Goal: Task Accomplishment & Management: Manage account settings

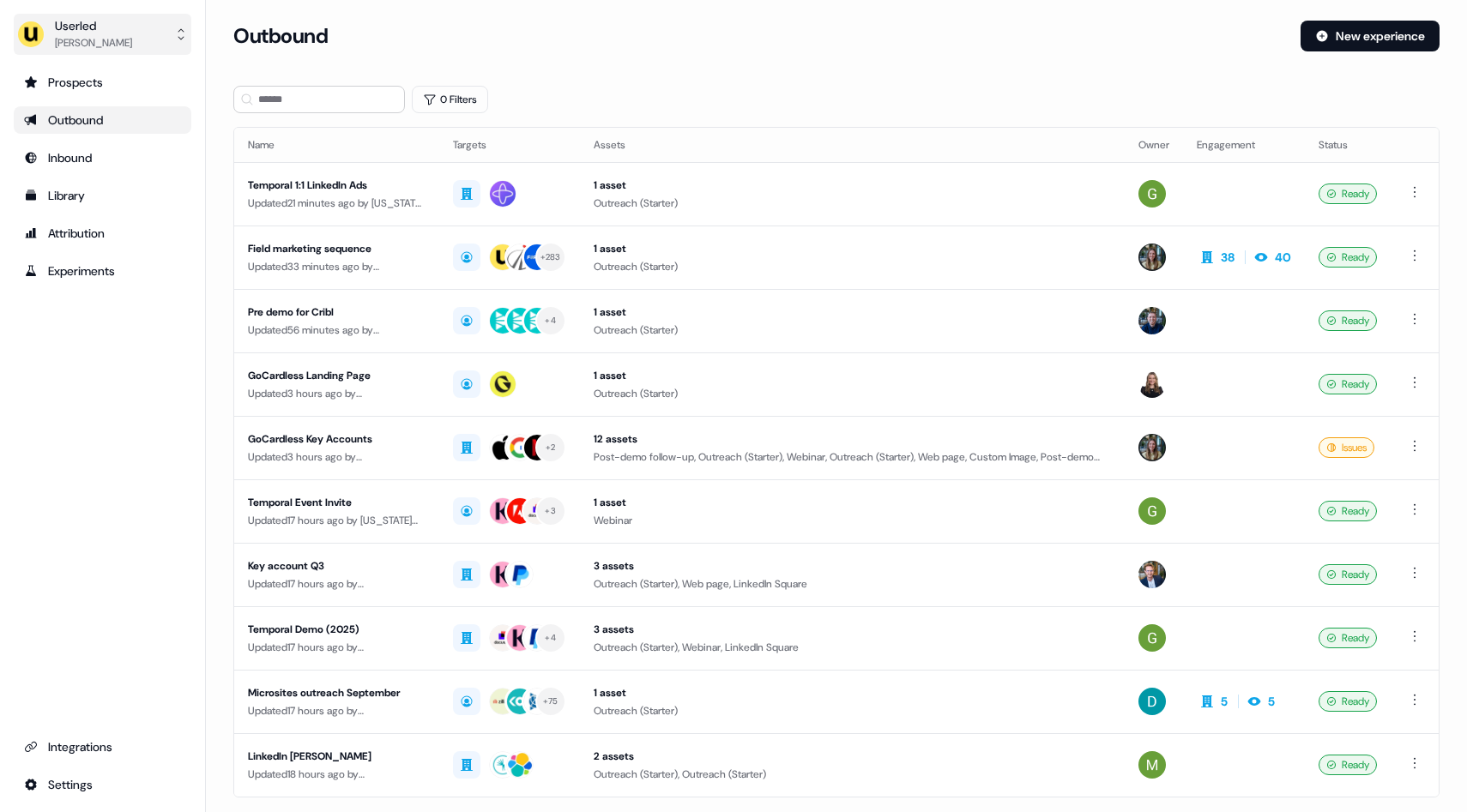
click at [183, 30] on icon "side nav menu" at bounding box center [181, 34] width 14 height 14
click at [140, 83] on div "Impersonate (Admin)" at bounding box center [102, 79] width 163 height 30
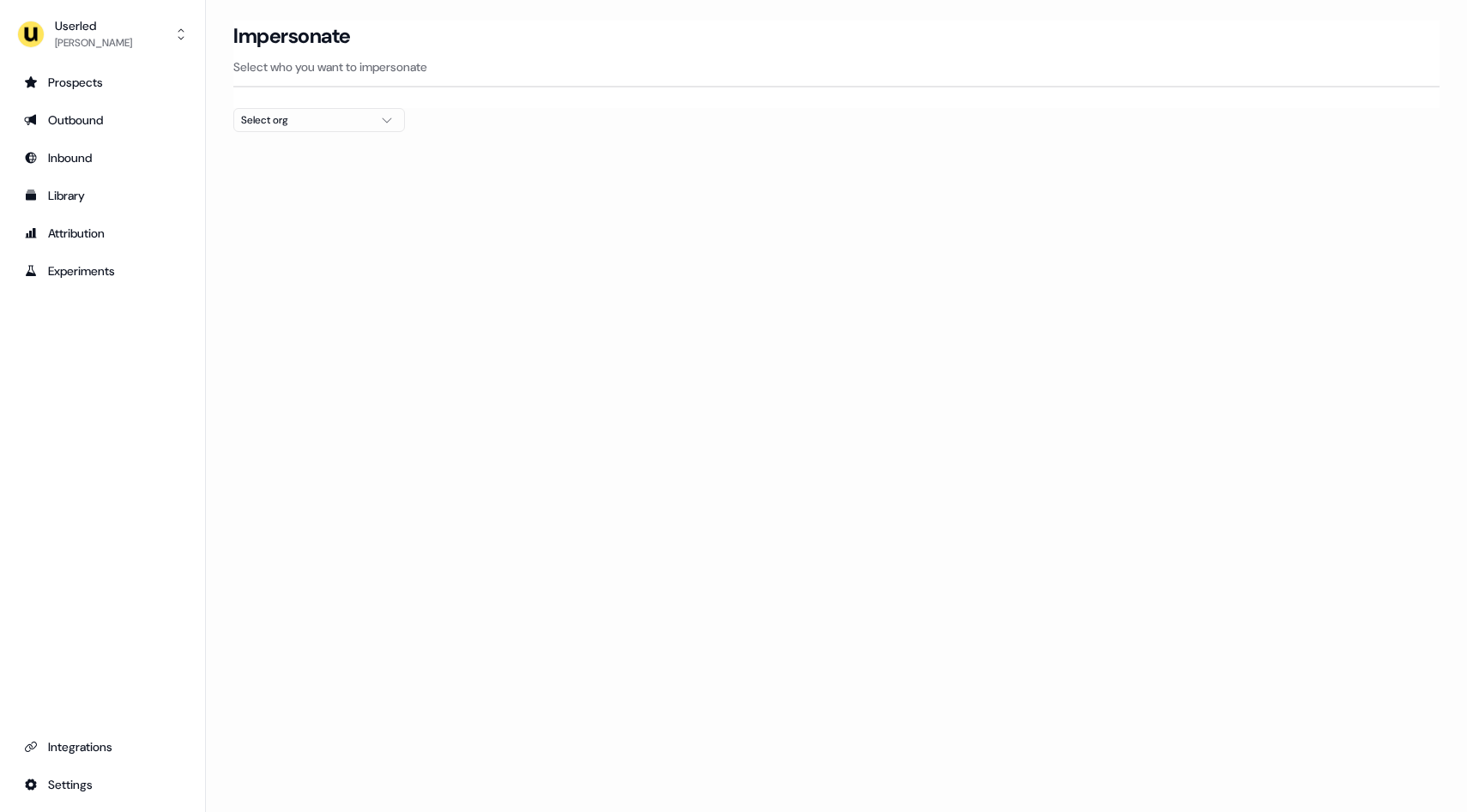
click at [323, 114] on div "Select org" at bounding box center [305, 120] width 129 height 17
type input "**"
click at [256, 175] on div "Go1 [GEOGRAPHIC_DATA]" at bounding box center [319, 181] width 170 height 27
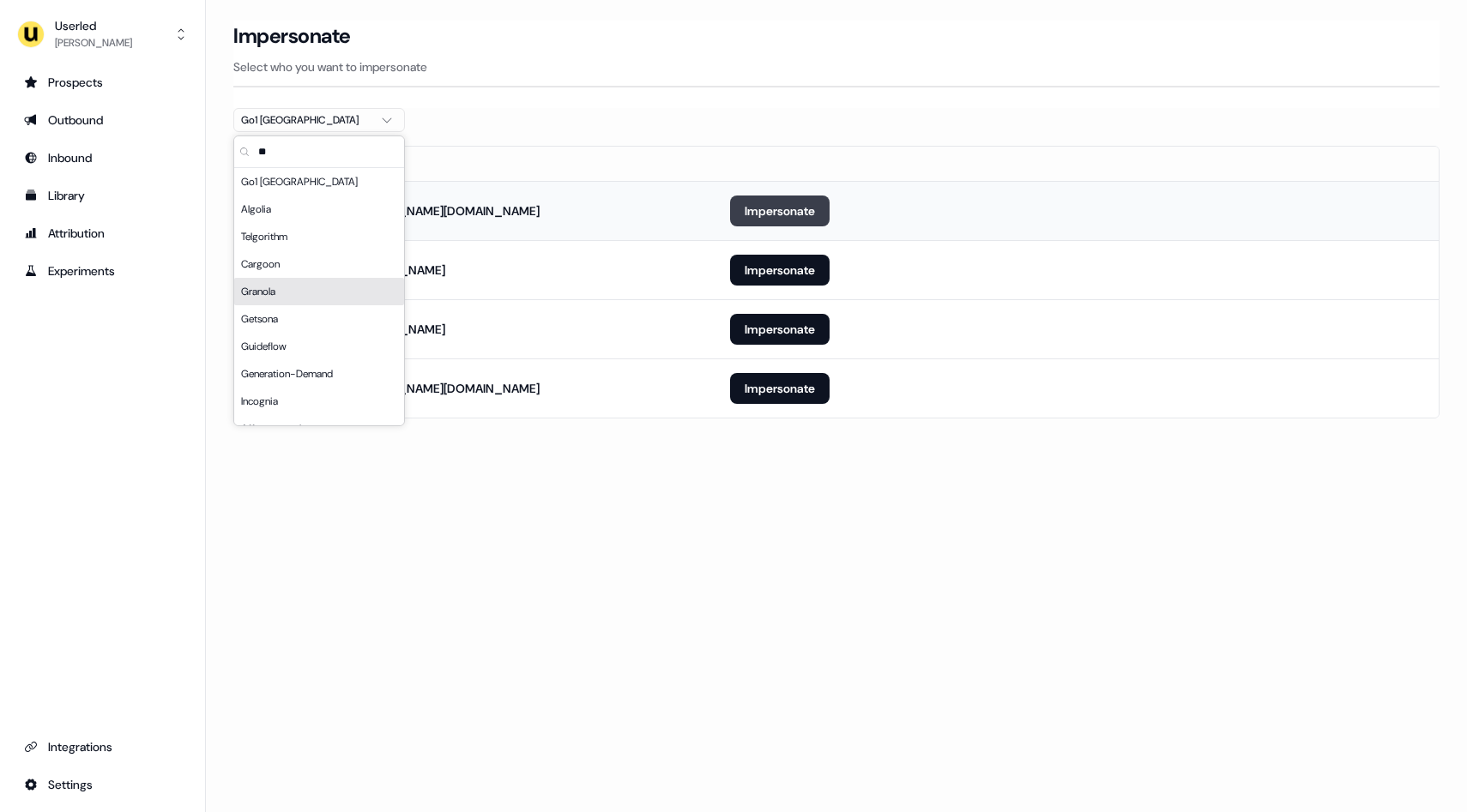
click at [761, 203] on button "Impersonate" at bounding box center [779, 210] width 99 height 30
